Goal: Navigation & Orientation: Understand site structure

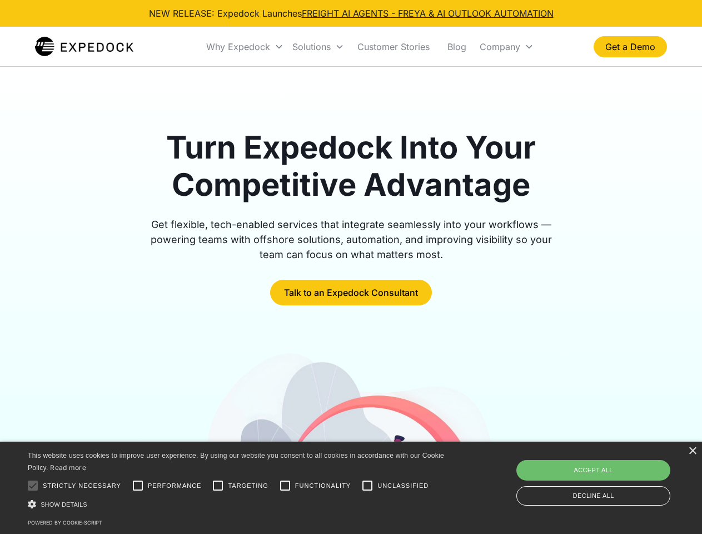
click at [245, 47] on div "Why Expedock" at bounding box center [238, 46] width 64 height 11
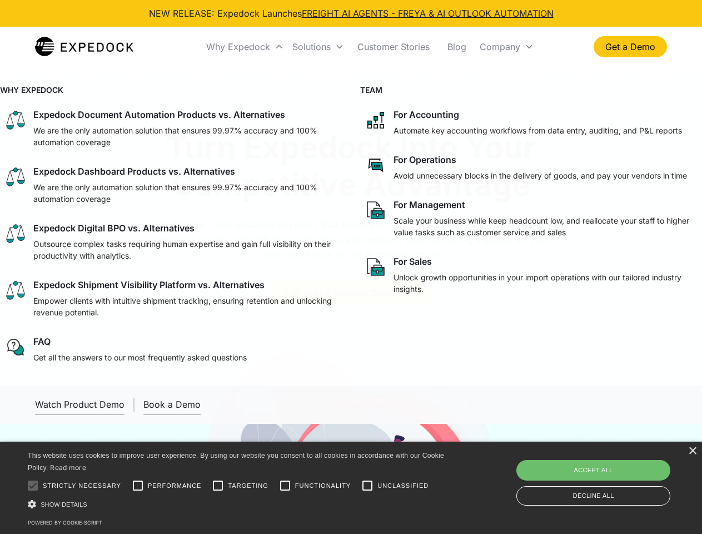
click at [318, 47] on div "Solutions" at bounding box center [311, 46] width 38 height 11
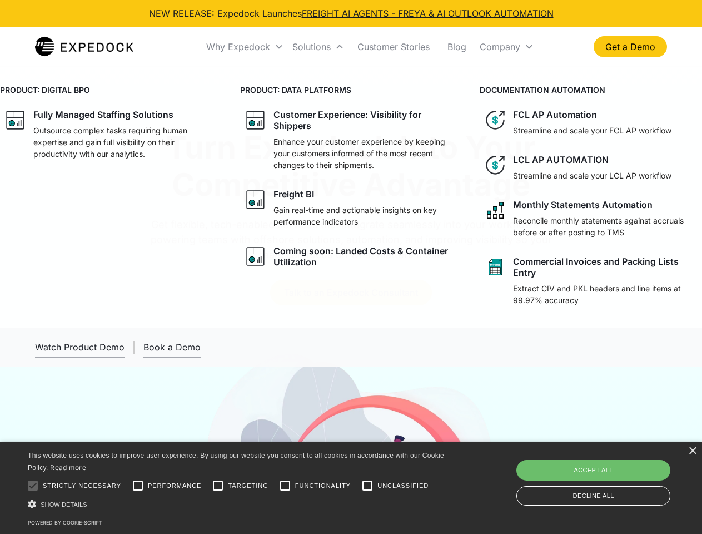
click at [507, 47] on div "Company" at bounding box center [500, 46] width 41 height 11
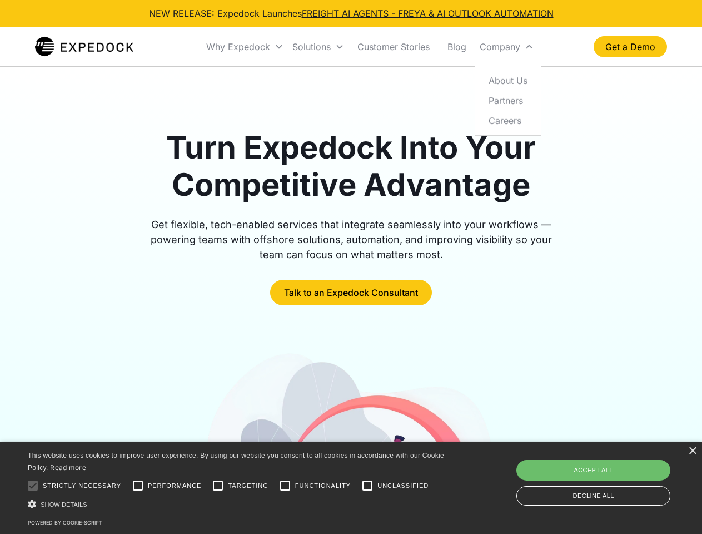
click at [33, 485] on div at bounding box center [33, 485] width 22 height 22
click at [138, 485] on input "Performance" at bounding box center [138, 485] width 22 height 22
checkbox input "true"
click at [218, 485] on input "Targeting" at bounding box center [218, 485] width 22 height 22
checkbox input "true"
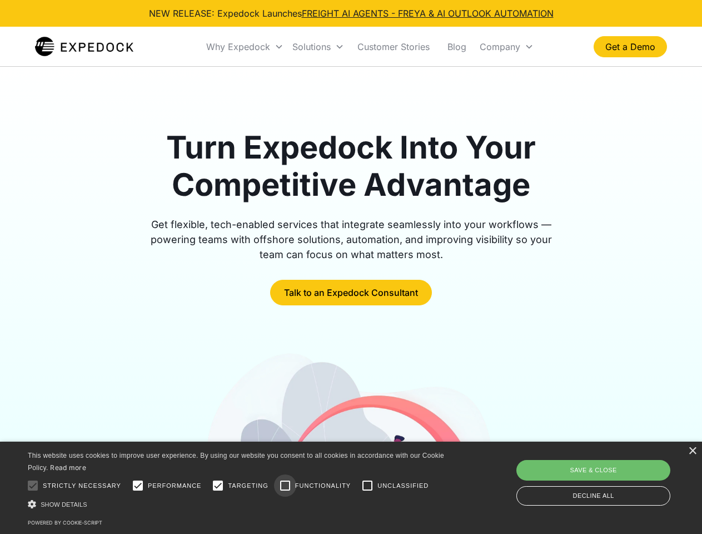
click at [285, 485] on input "Functionality" at bounding box center [285, 485] width 22 height 22
checkbox input "true"
click at [368, 485] on input "Unclassified" at bounding box center [367, 485] width 22 height 22
checkbox input "true"
click at [238, 504] on div "Show details Hide details" at bounding box center [238, 504] width 420 height 12
